Goal: Navigation & Orientation: Understand site structure

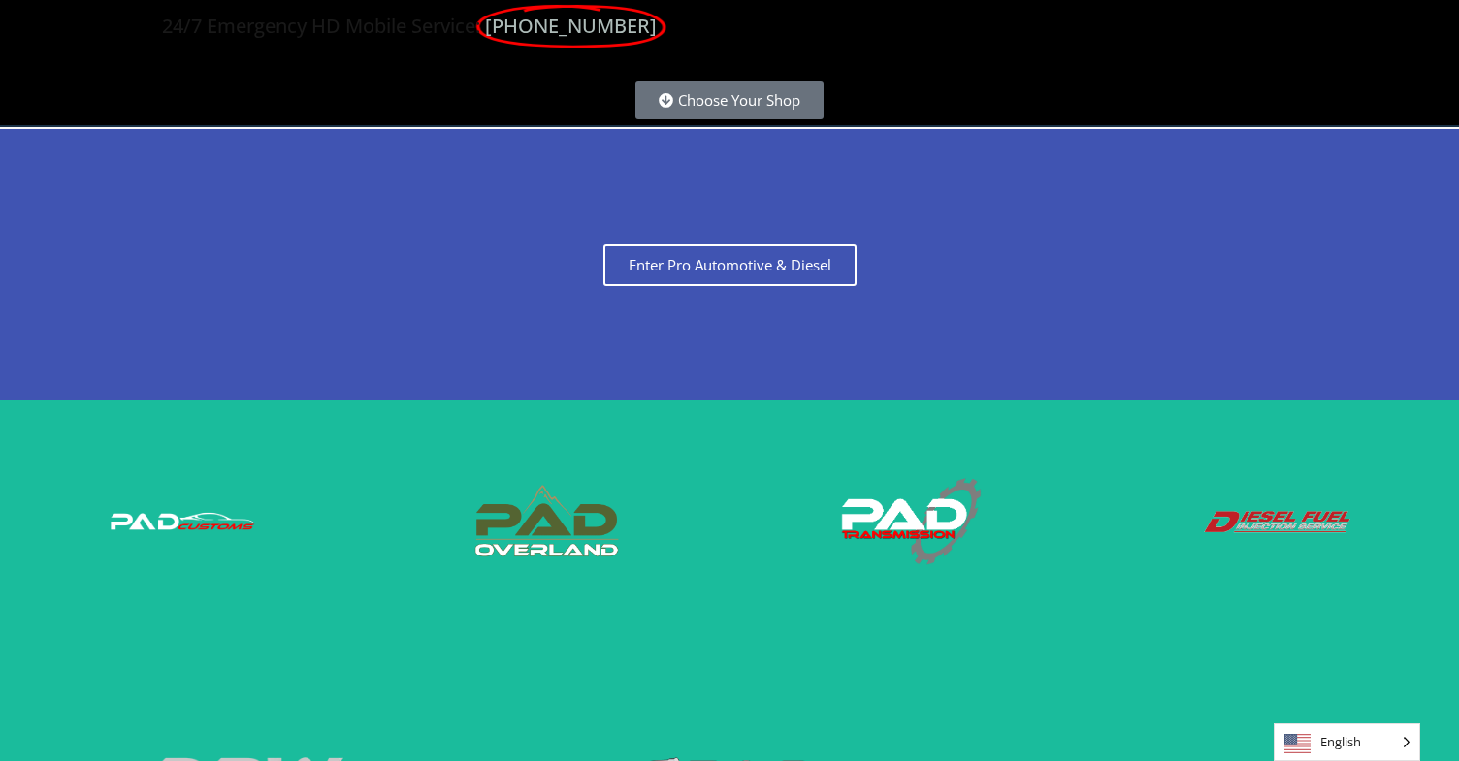
click at [661, 272] on span "Enter Pro Automotive & Diesel" at bounding box center [729, 265] width 253 height 42
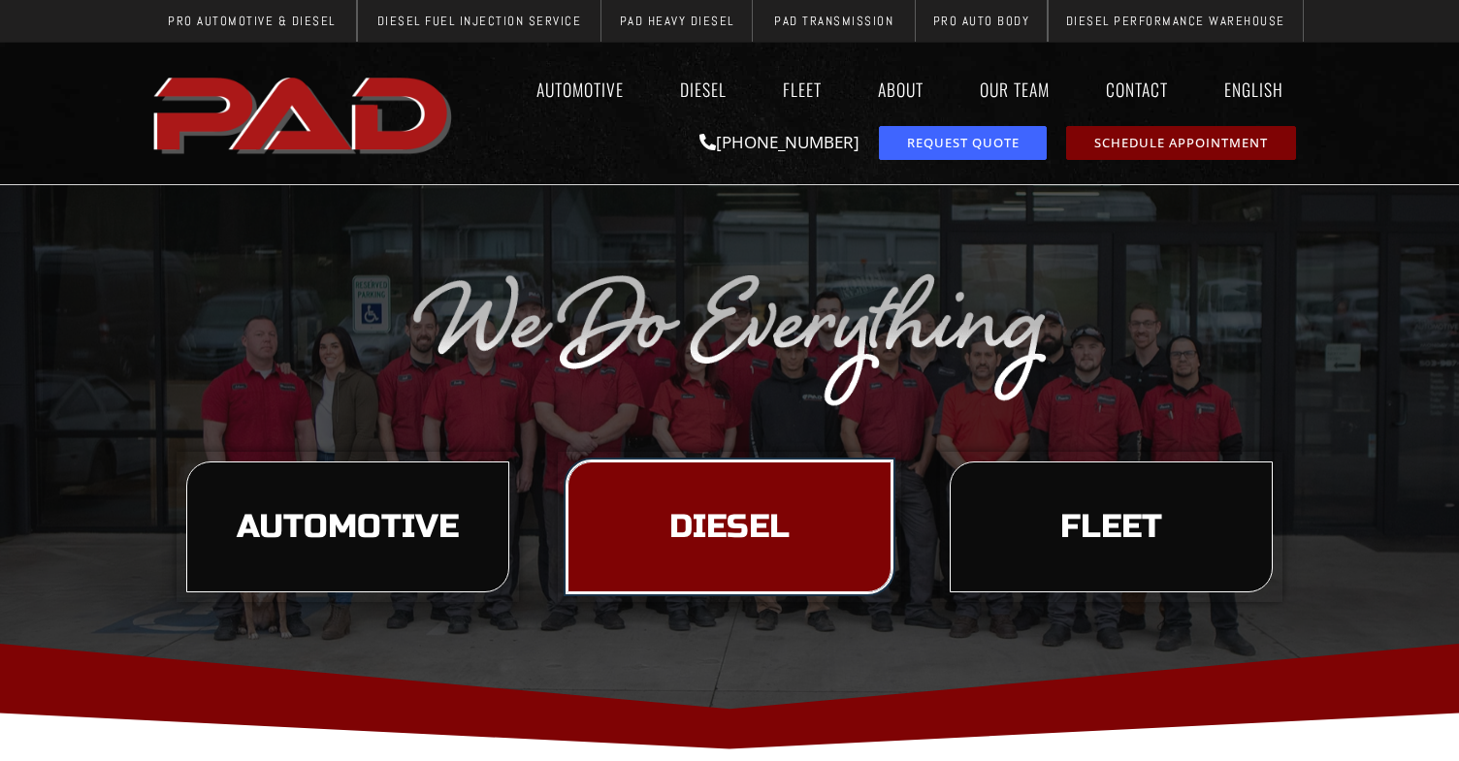
click at [737, 517] on span "Diesel" at bounding box center [729, 527] width 120 height 33
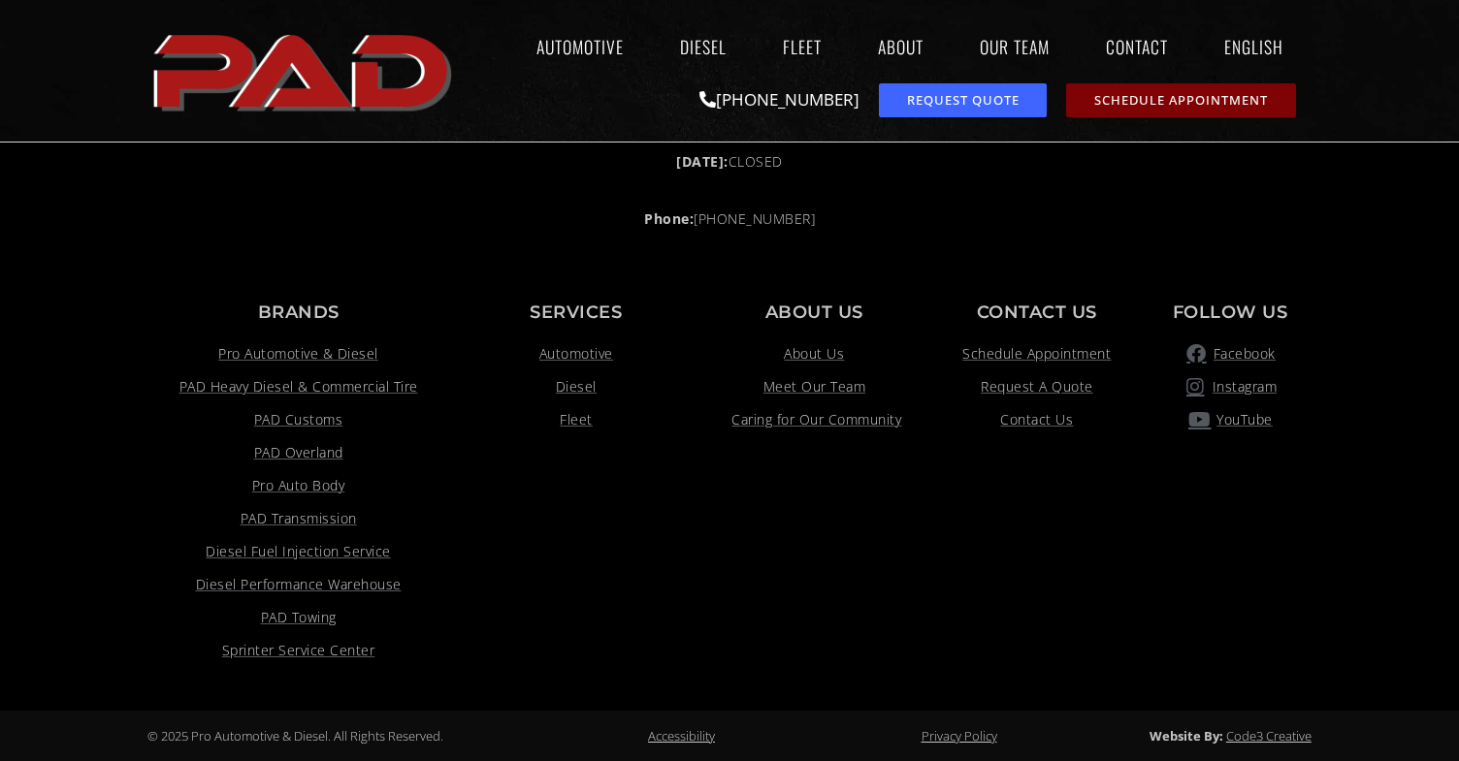
scroll to position [1593, 0]
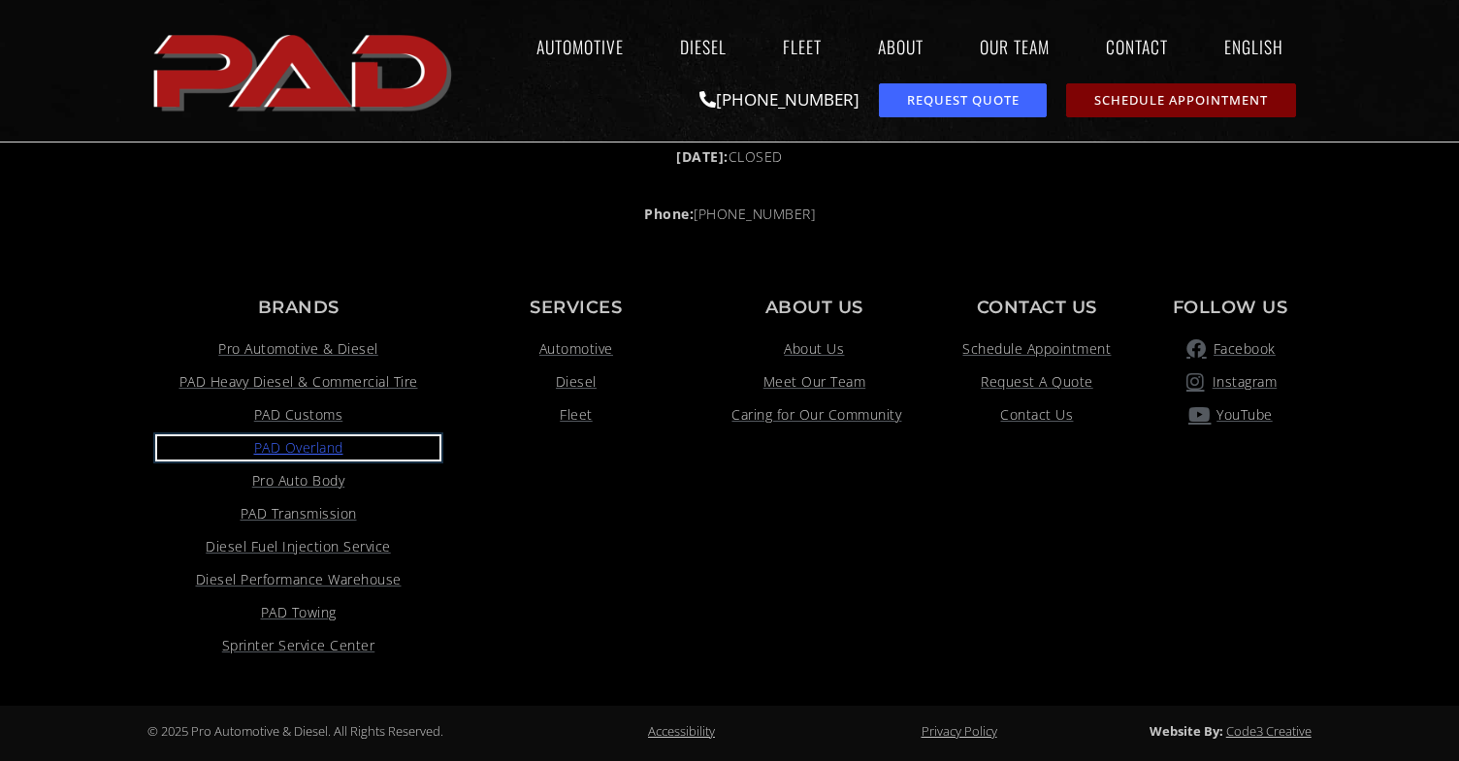
click at [330, 448] on span "PAD Overland" at bounding box center [298, 447] width 89 height 23
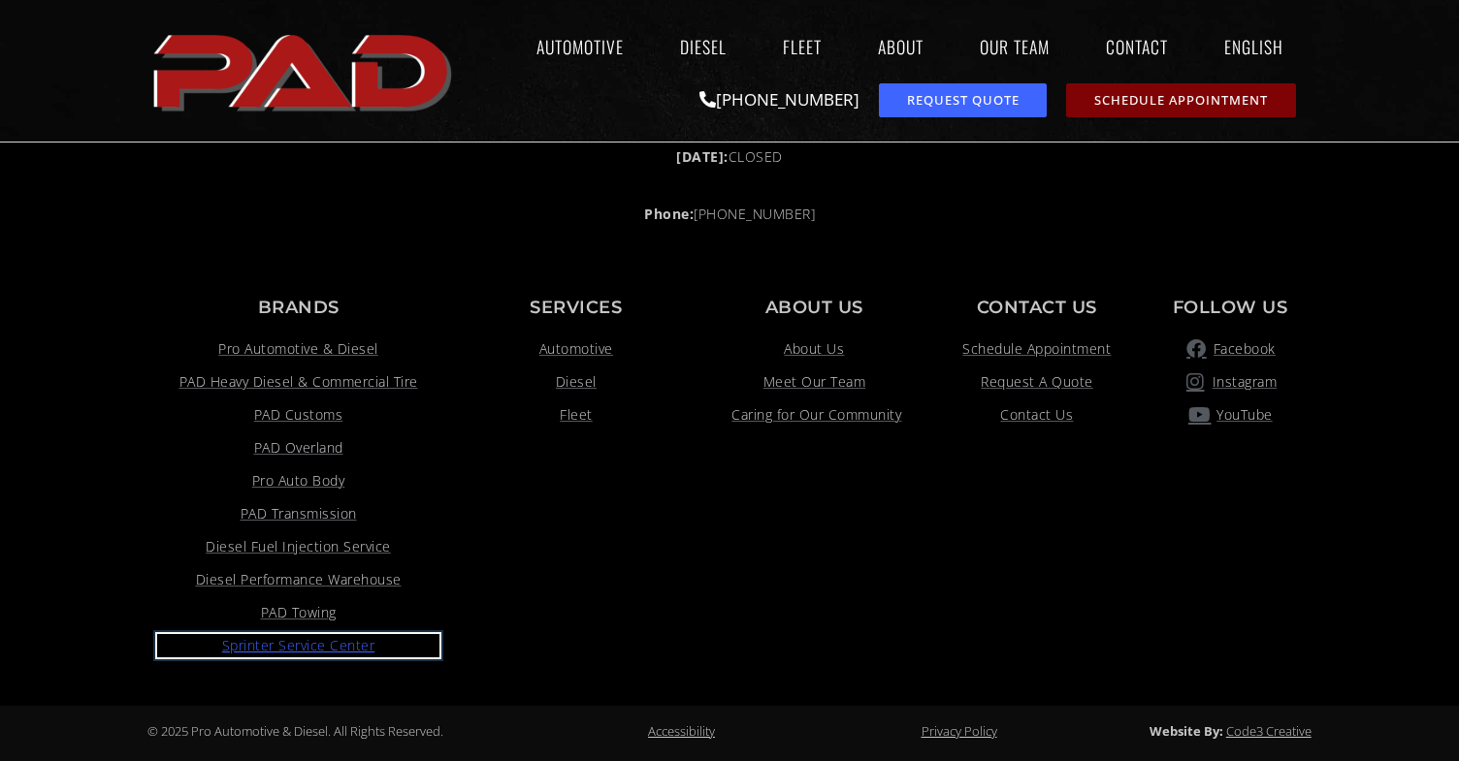
click at [355, 649] on span "Sprinter Service Center" at bounding box center [298, 645] width 153 height 23
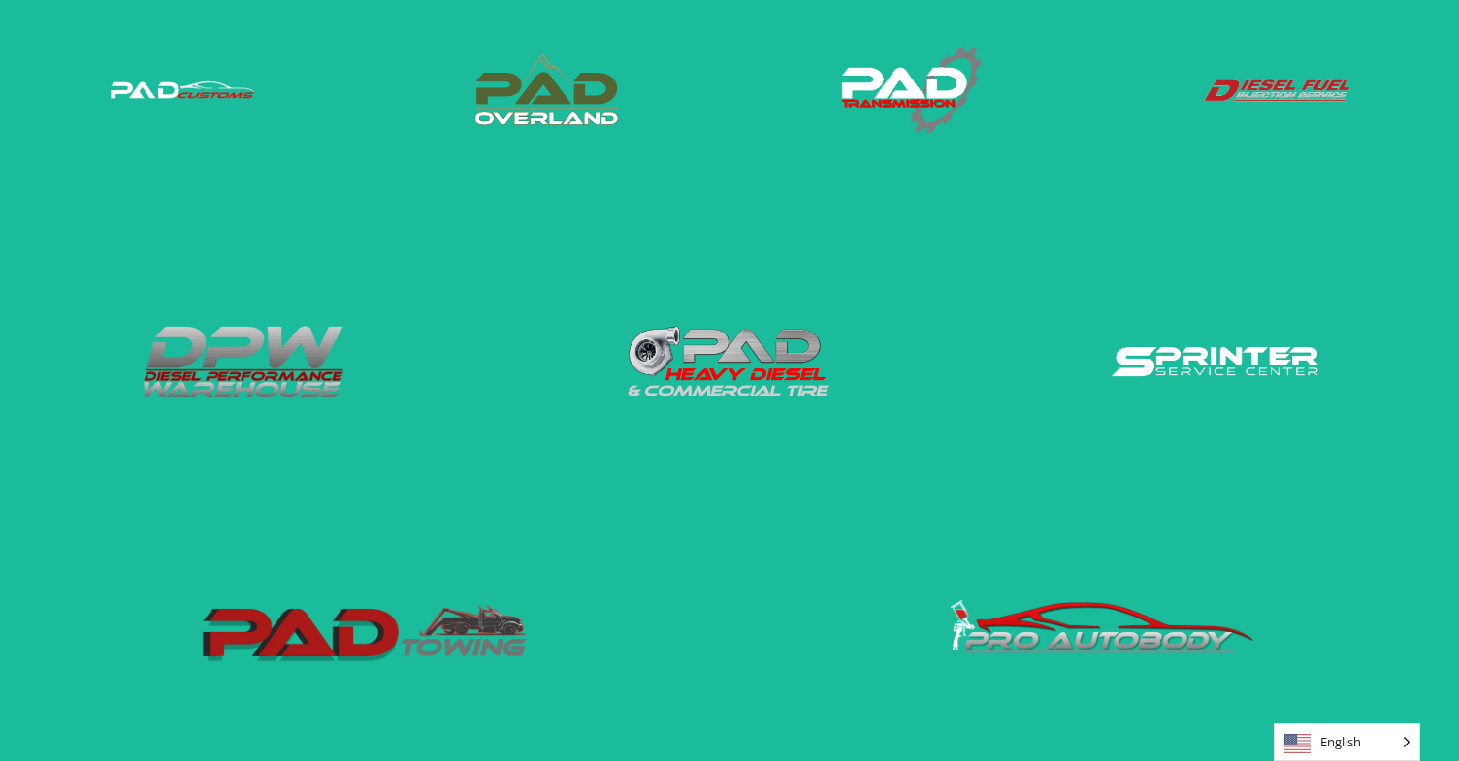
scroll to position [454, 0]
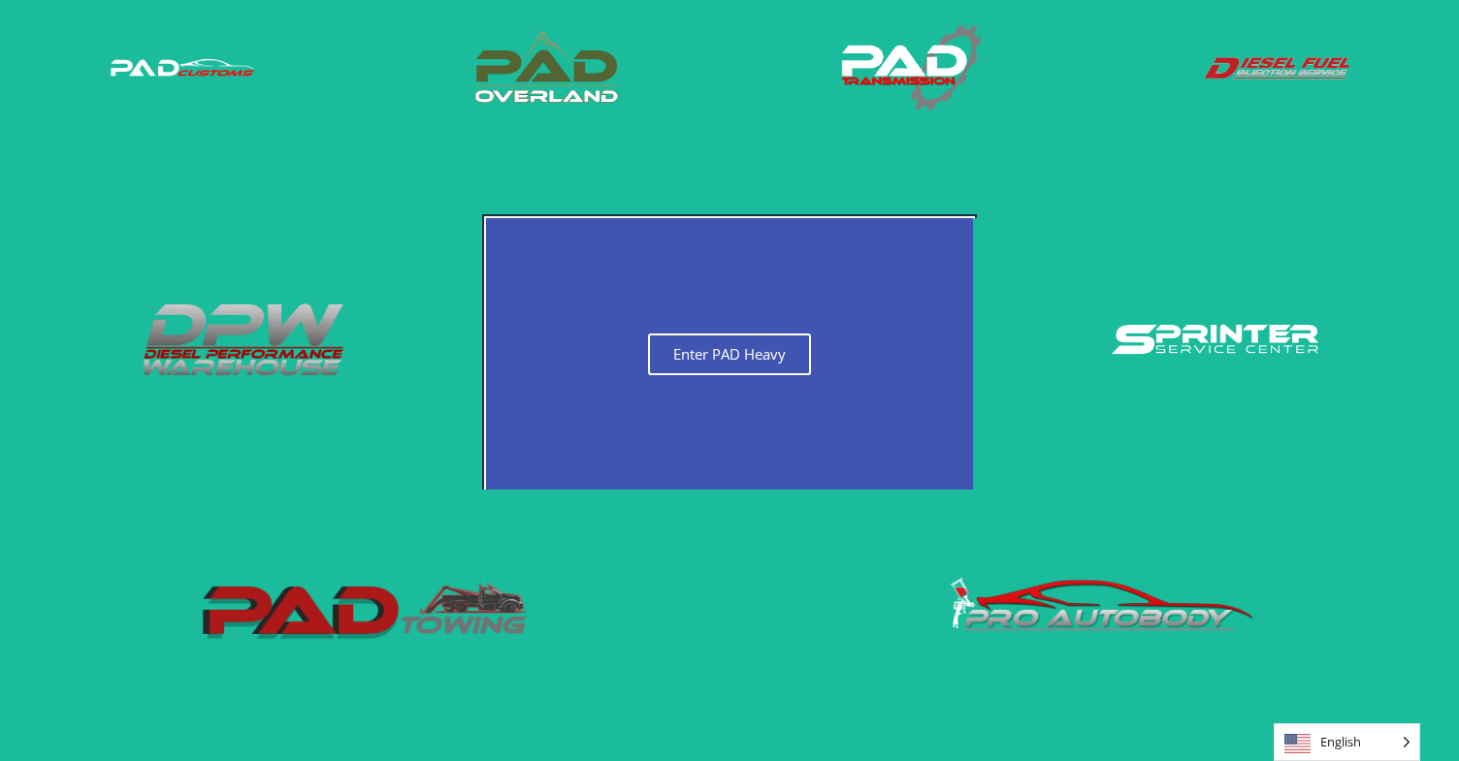
click at [791, 349] on span "Enter PAD Heavy" at bounding box center [729, 355] width 163 height 42
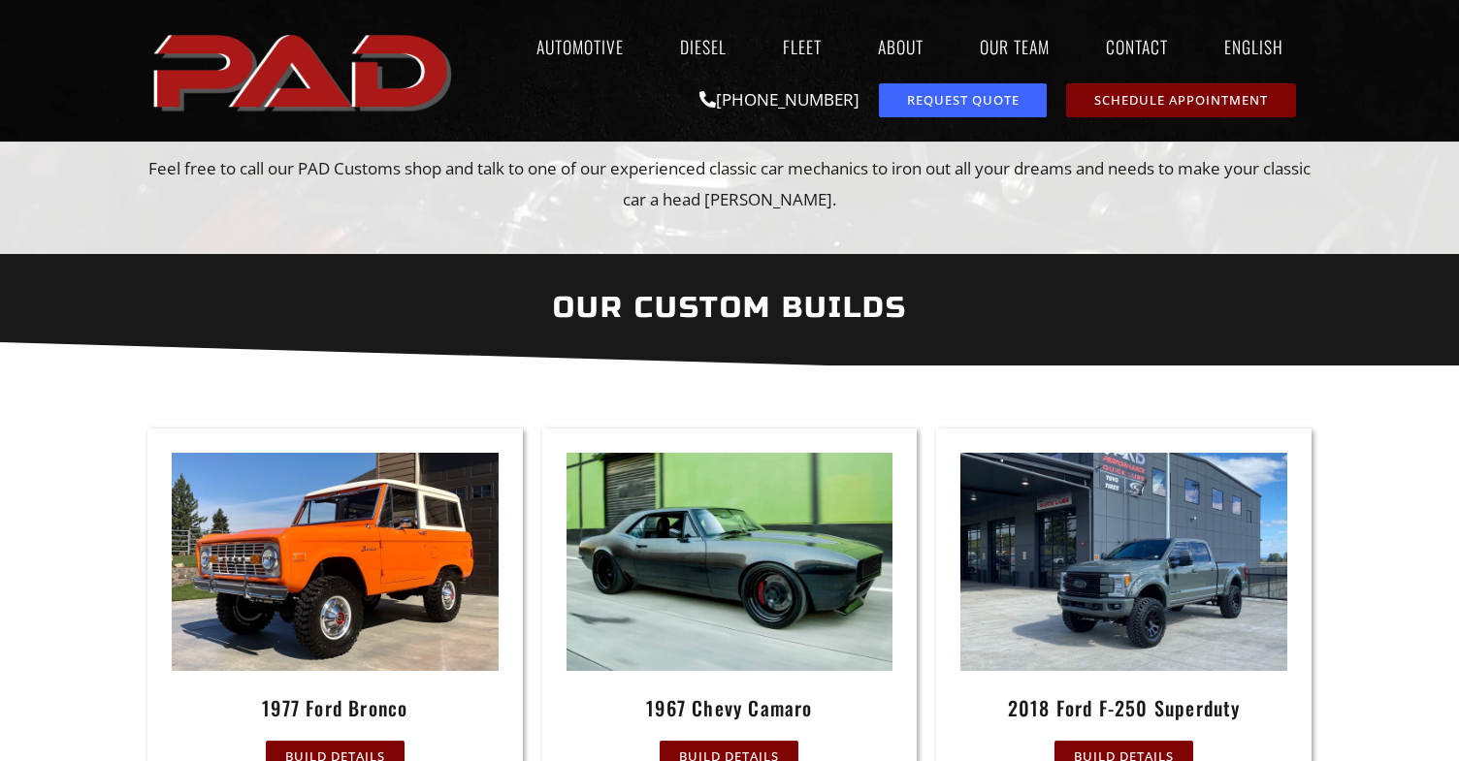
scroll to position [563, 0]
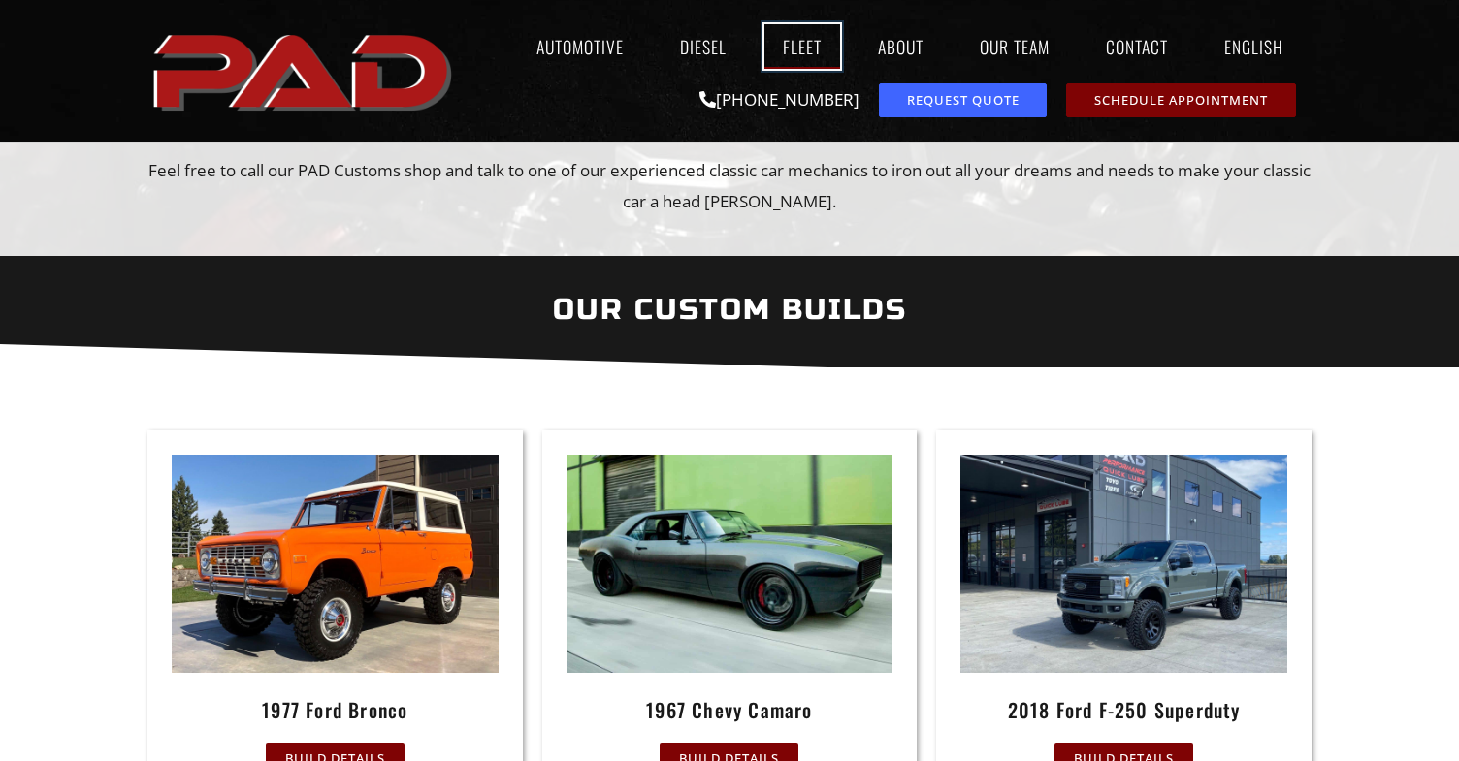
click at [795, 43] on link "Fleet" at bounding box center [802, 46] width 76 height 45
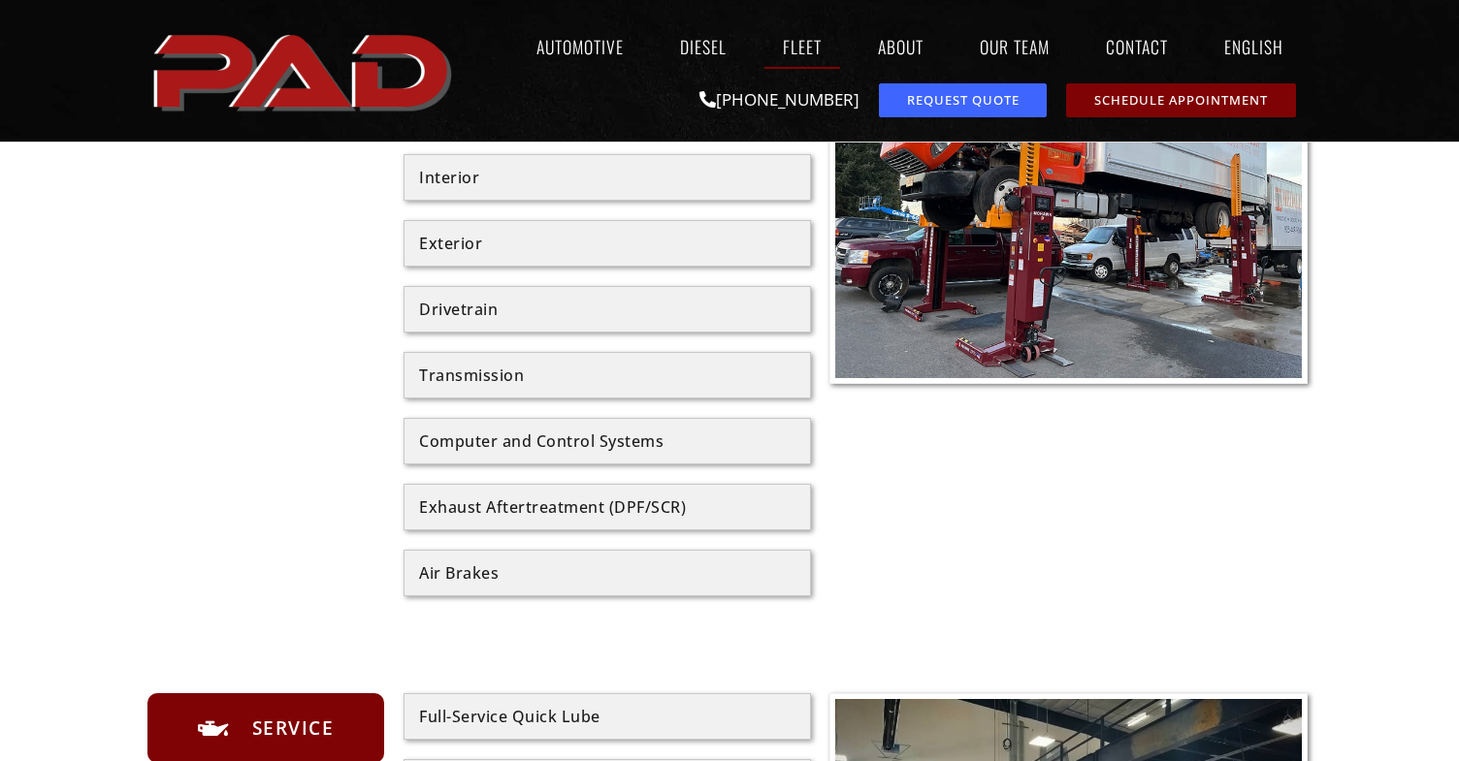
scroll to position [649, 0]
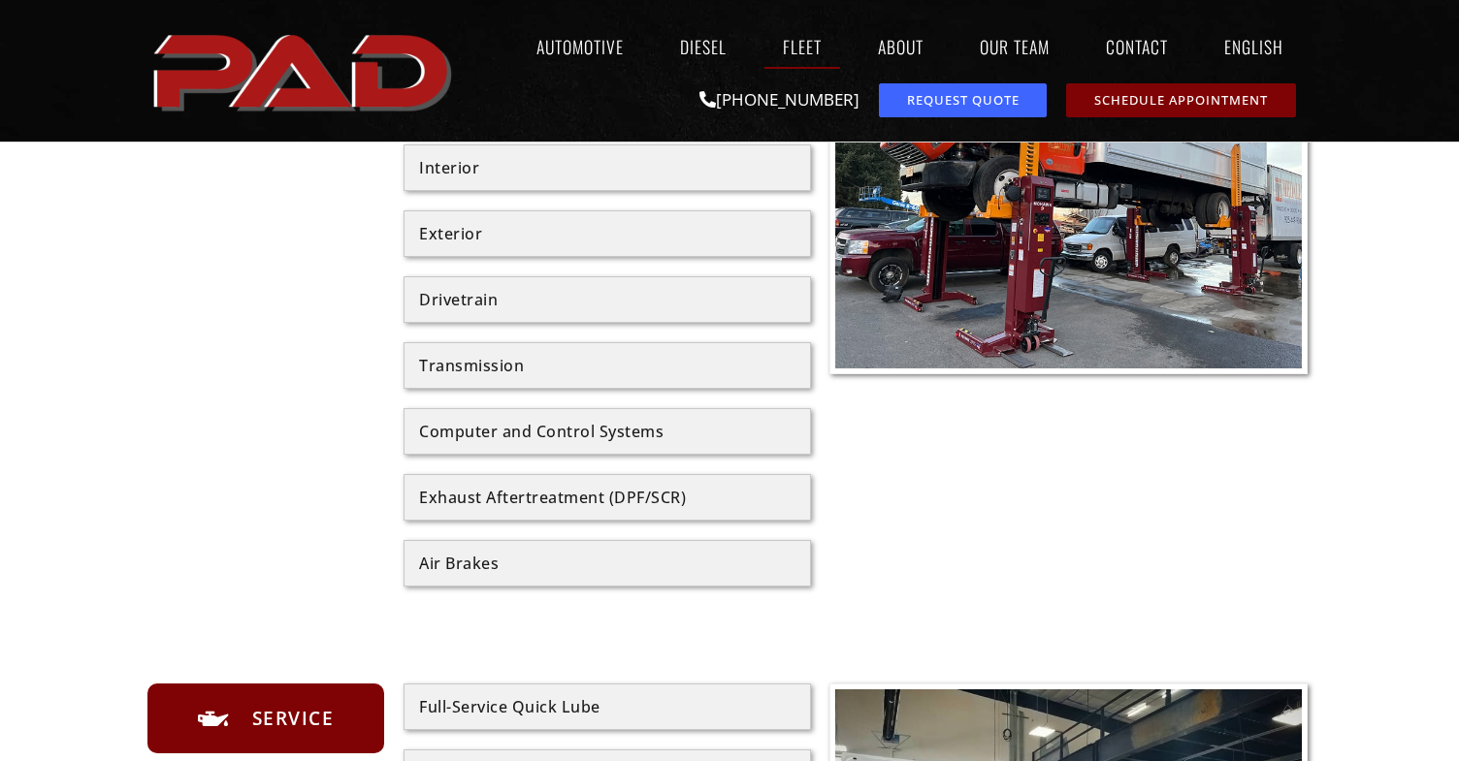
click at [479, 298] on div "Drivetrain" at bounding box center [607, 300] width 376 height 16
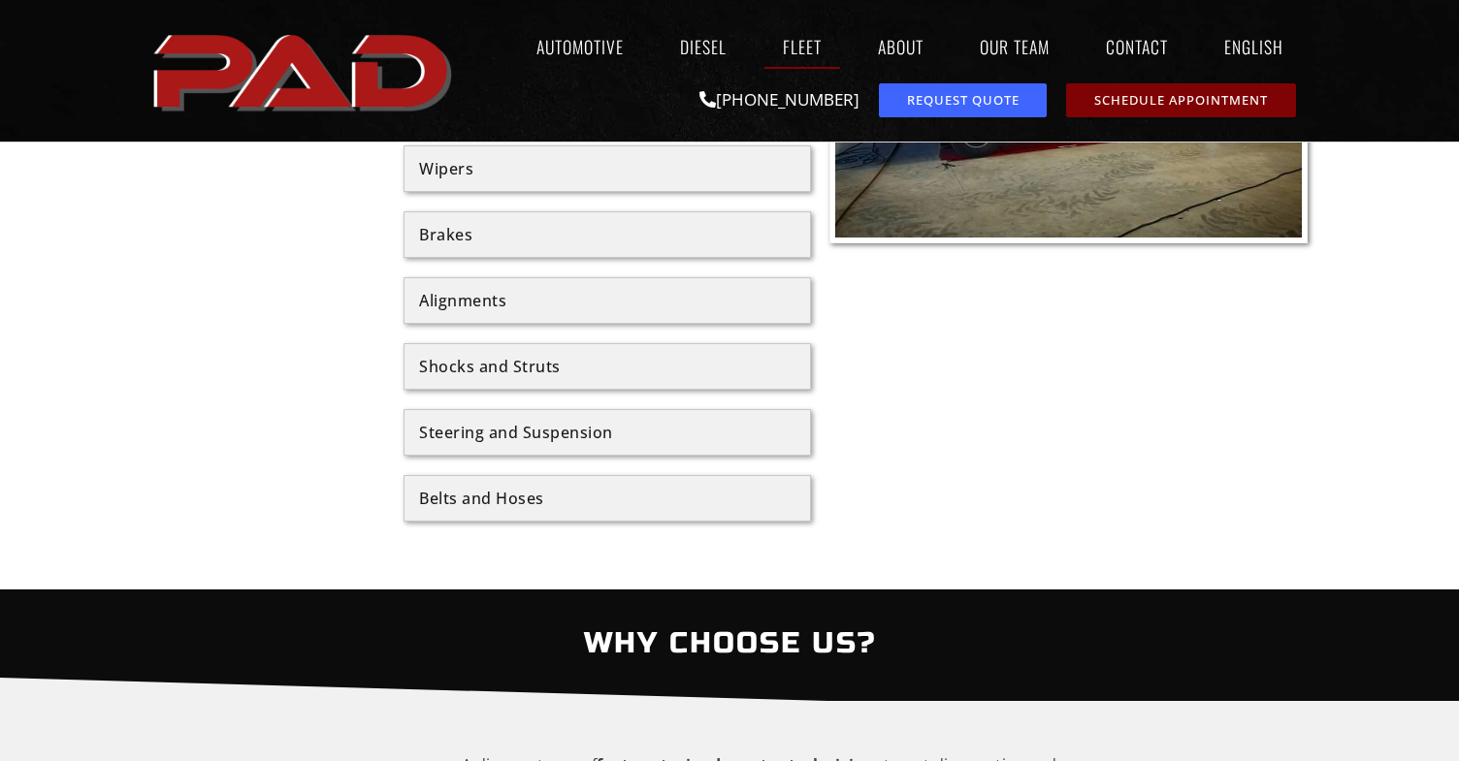
scroll to position [1452, 0]
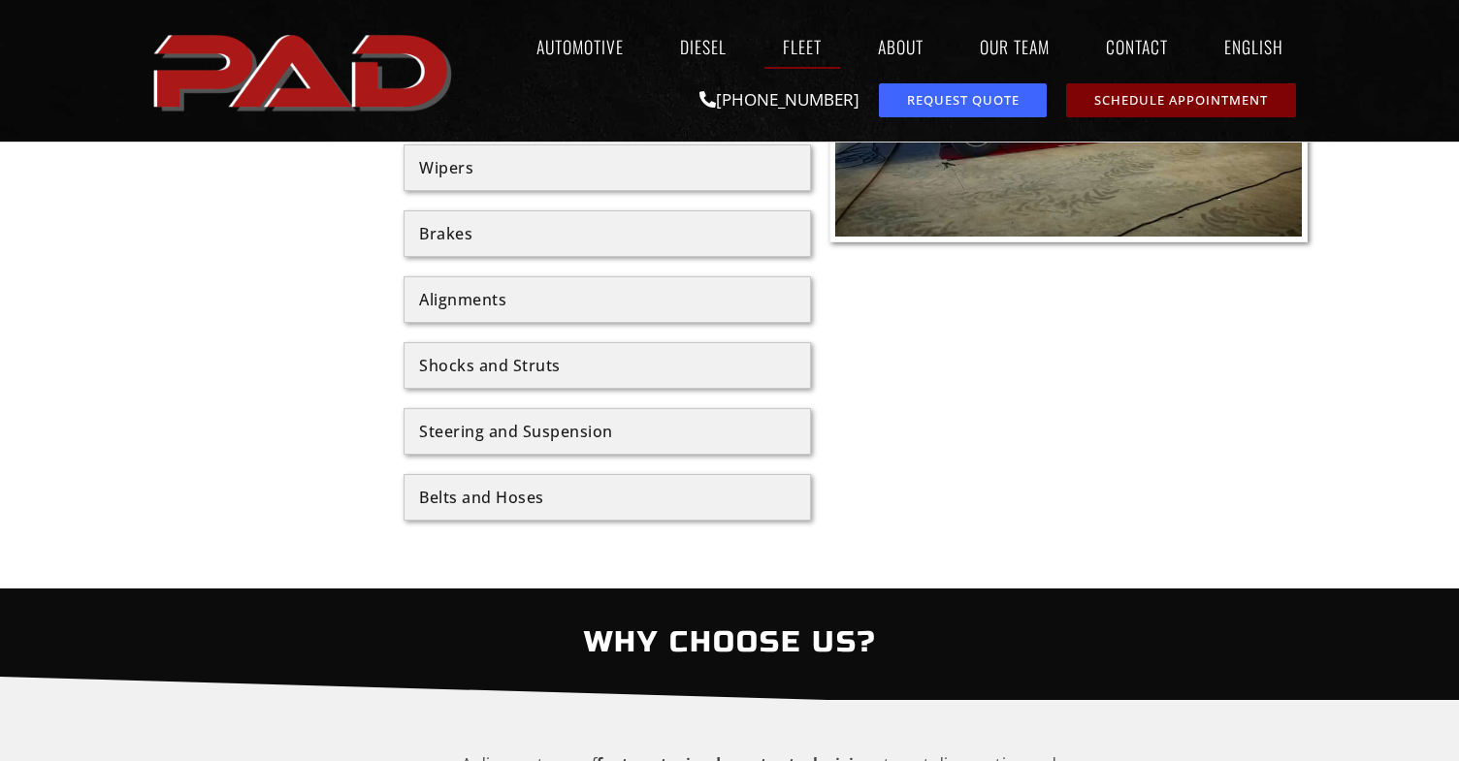
click at [577, 432] on div "Steering and Suspension" at bounding box center [607, 432] width 376 height 16
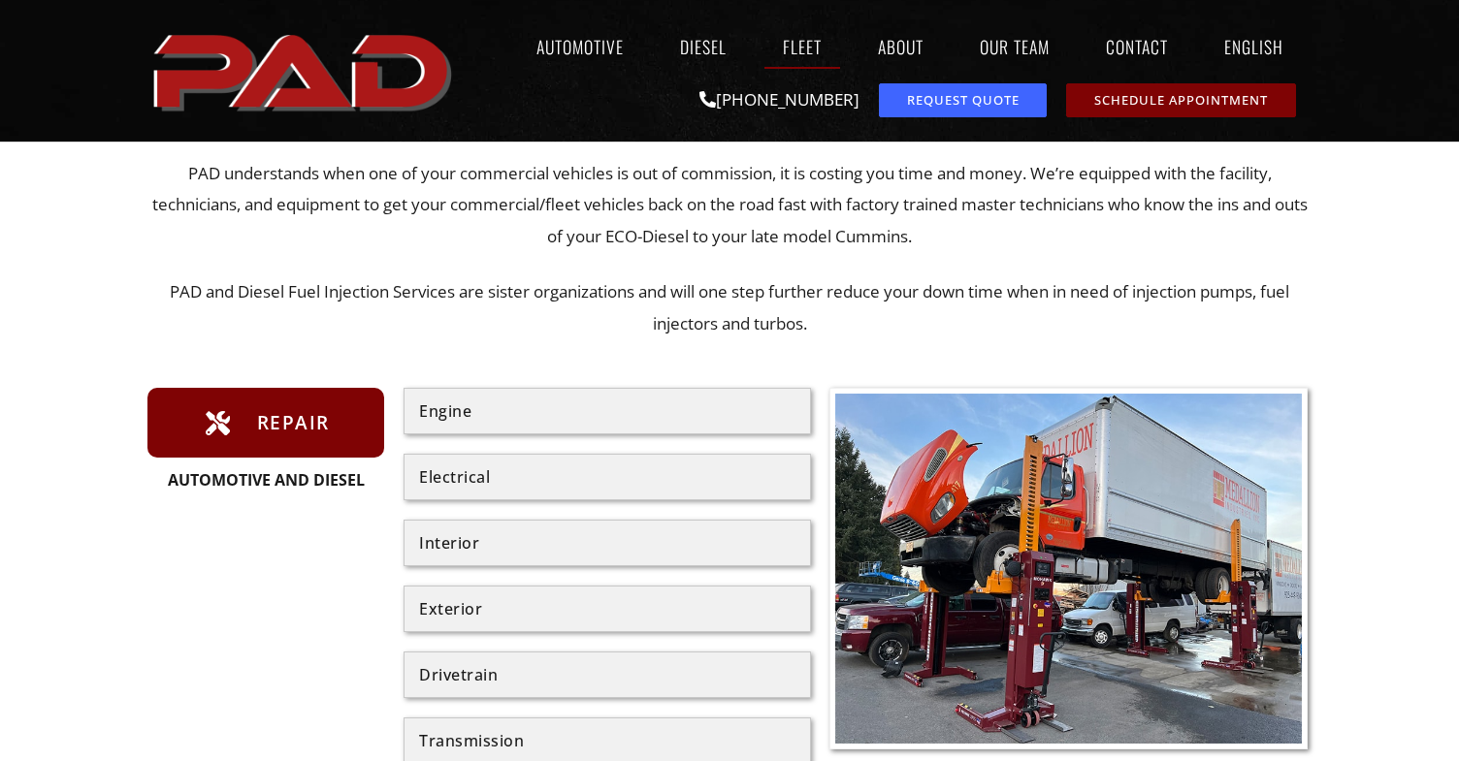
scroll to position [0, 0]
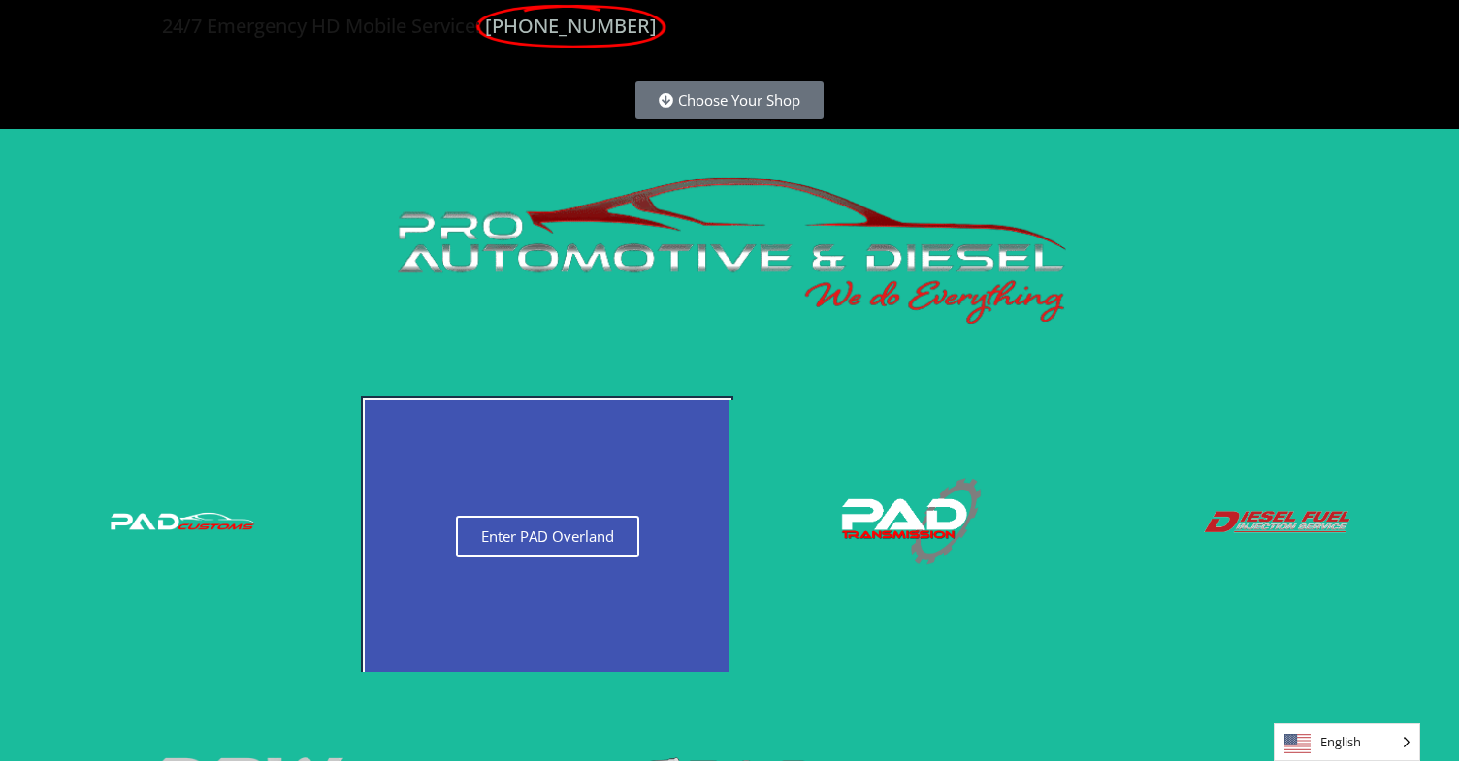
click at [589, 509] on div "Enter PAD Overland" at bounding box center [547, 537] width 365 height 272
